Goal: Transaction & Acquisition: Purchase product/service

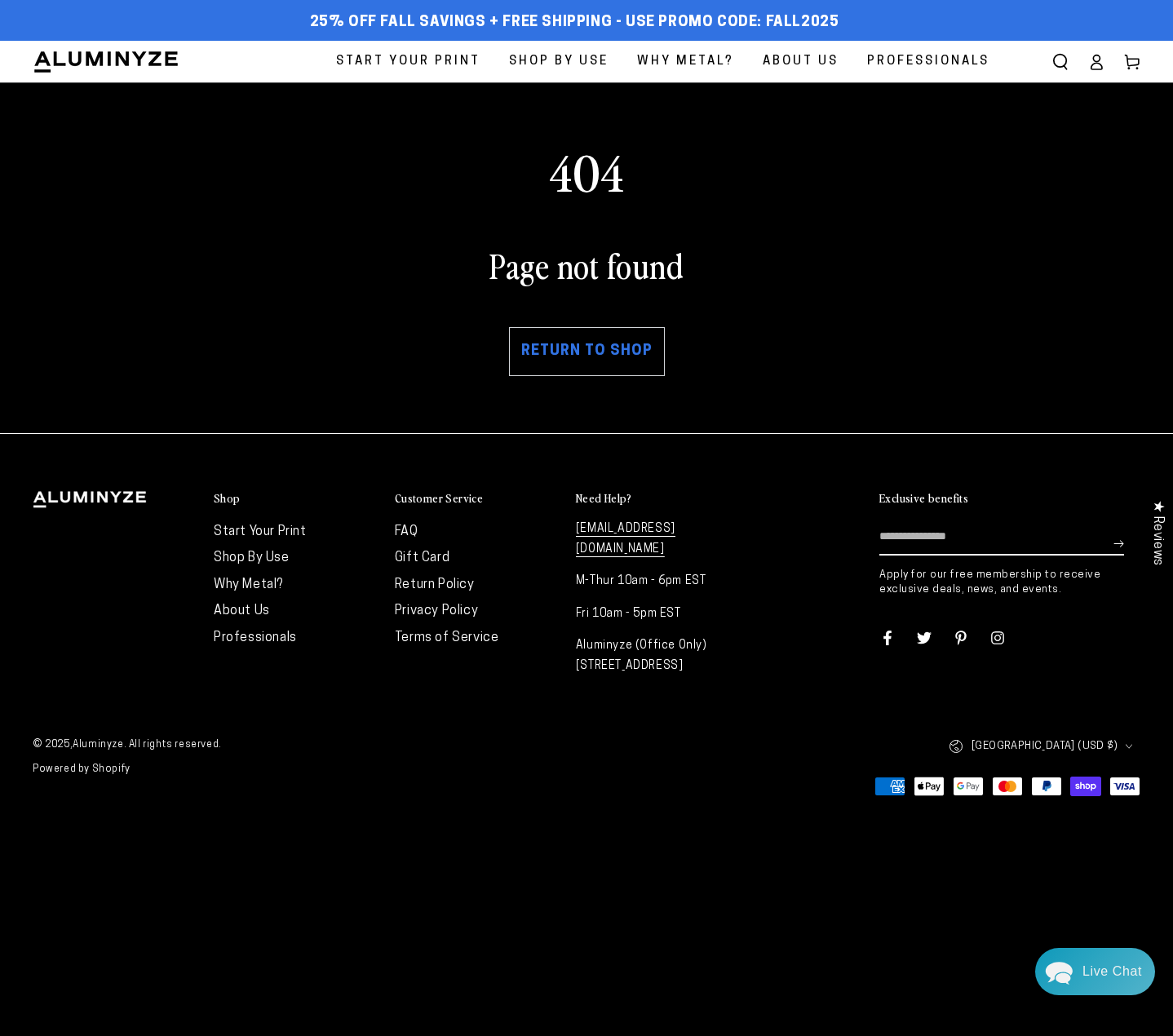
click at [1090, 61] on icon at bounding box center [1096, 62] width 17 height 17
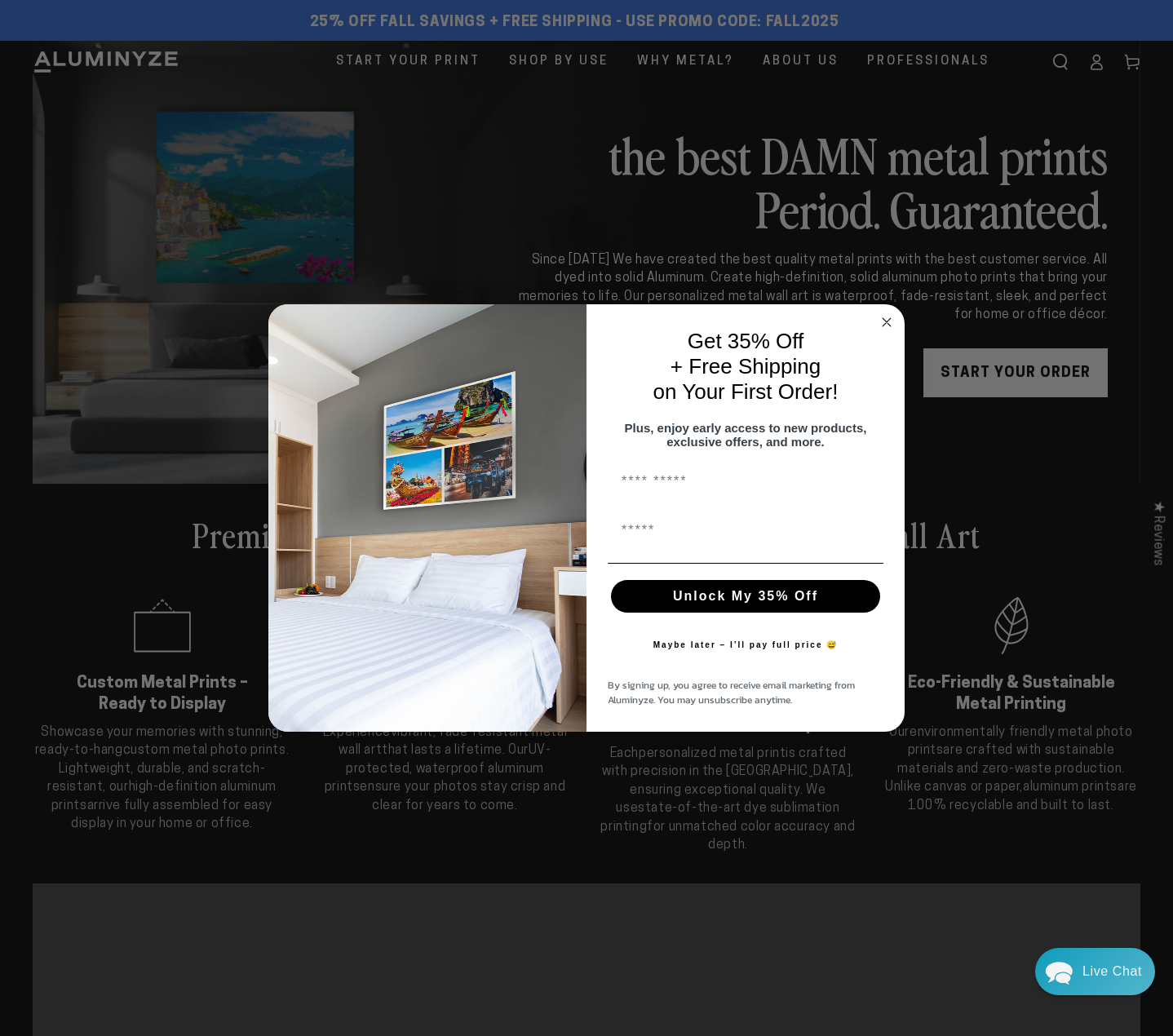
click at [870, 321] on div "Get 35% Off + Free Shipping on Your First Order!" at bounding box center [745, 366] width 285 height 92
click at [884, 314] on circle "Close dialog" at bounding box center [887, 323] width 19 height 19
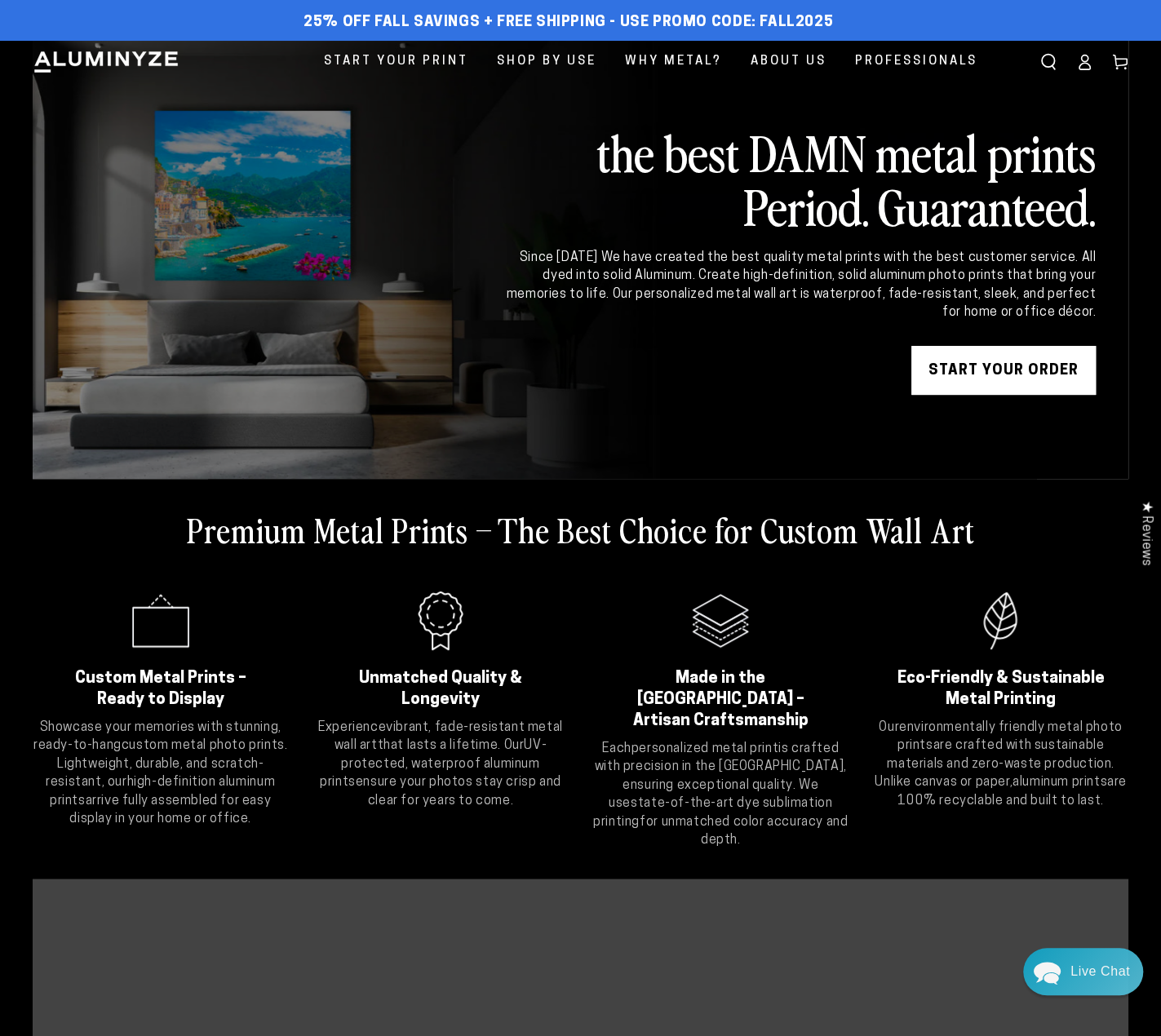
click at [1089, 59] on icon at bounding box center [1084, 62] width 17 height 17
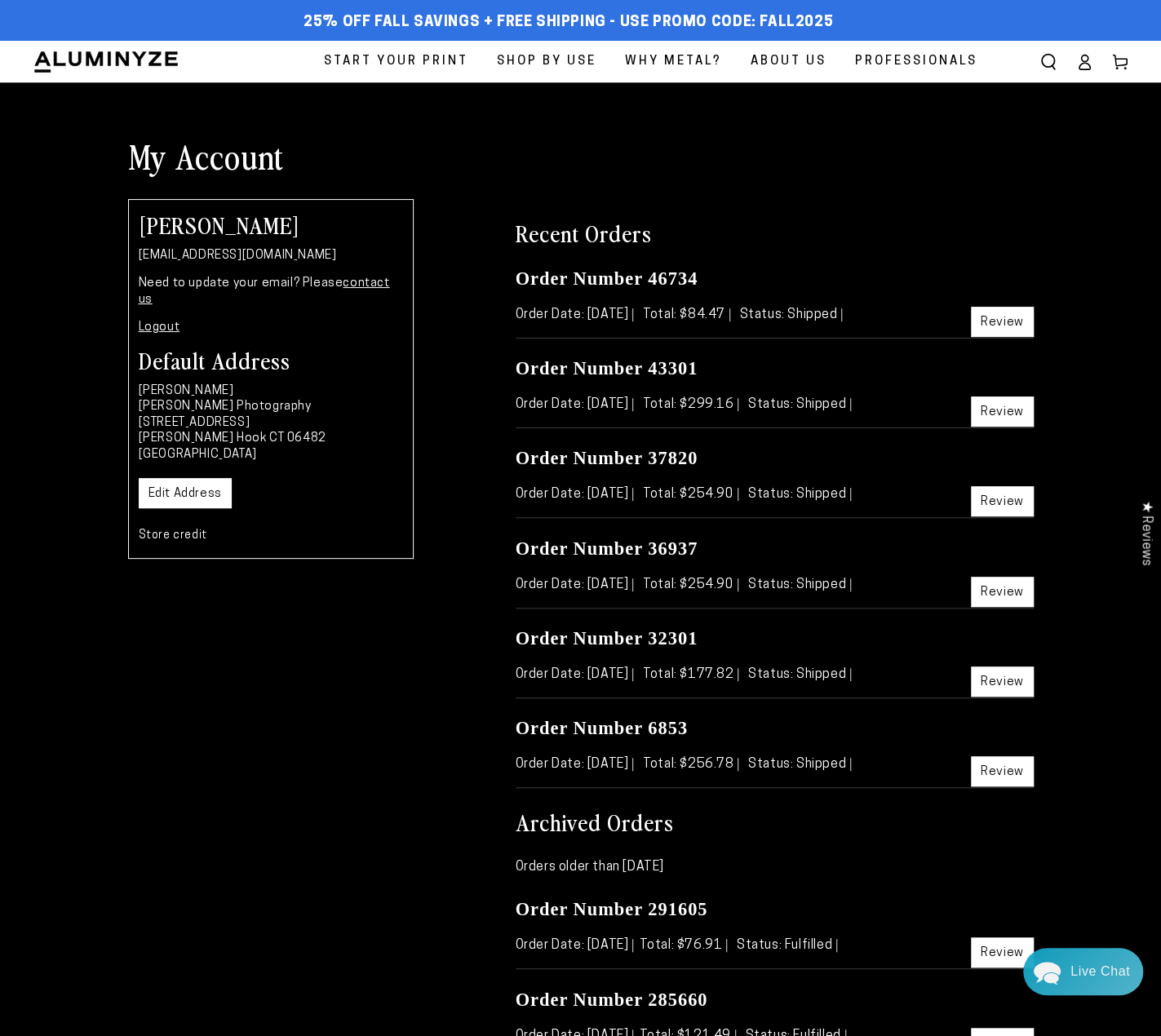
click at [431, 67] on span "Start Your Print" at bounding box center [396, 61] width 144 height 22
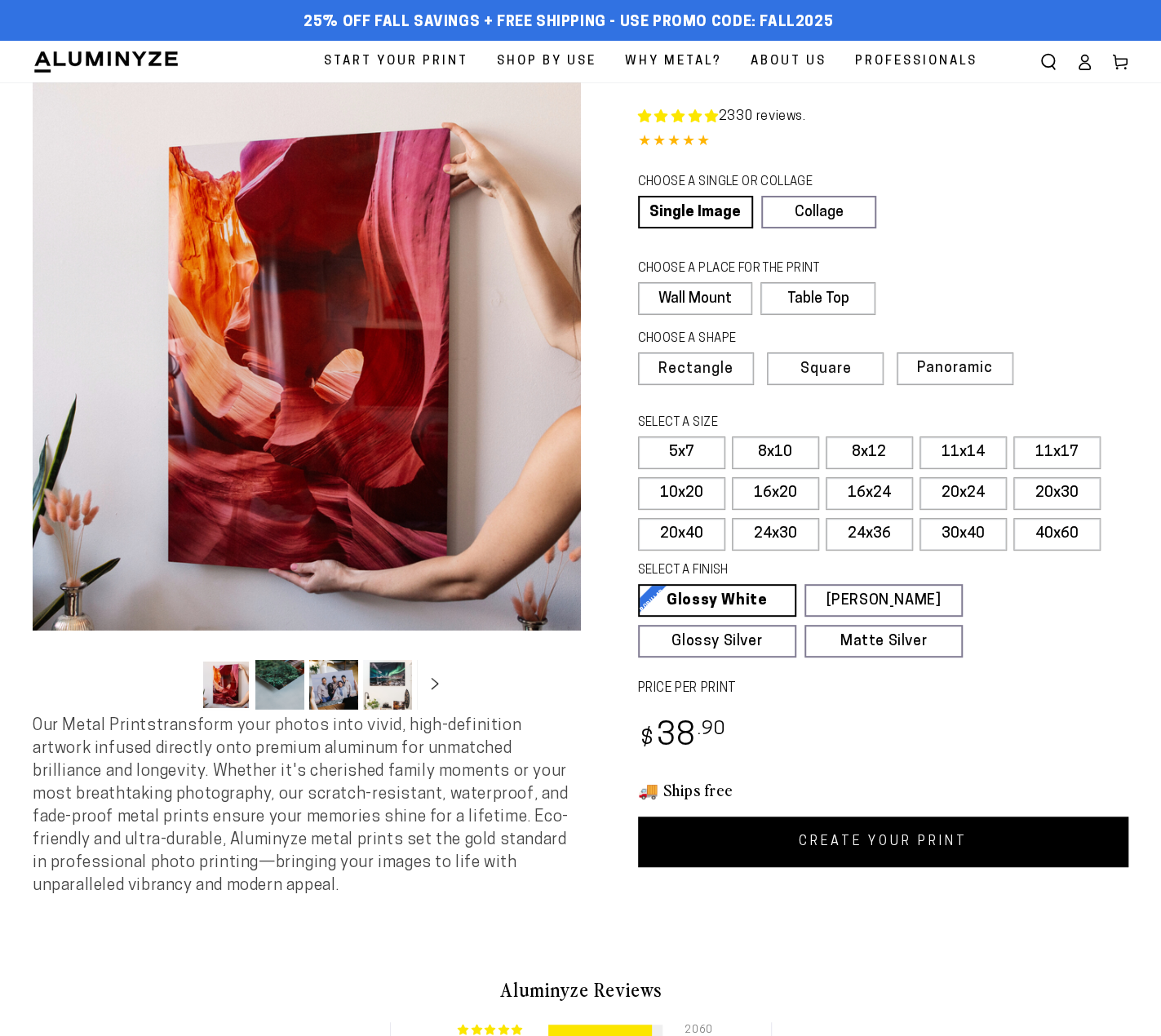
select select "**********"
click at [713, 217] on link "Single Image" at bounding box center [693, 211] width 111 height 33
click at [1077, 452] on label "11x17" at bounding box center [1056, 452] width 87 height 33
